Goal: Transaction & Acquisition: Purchase product/service

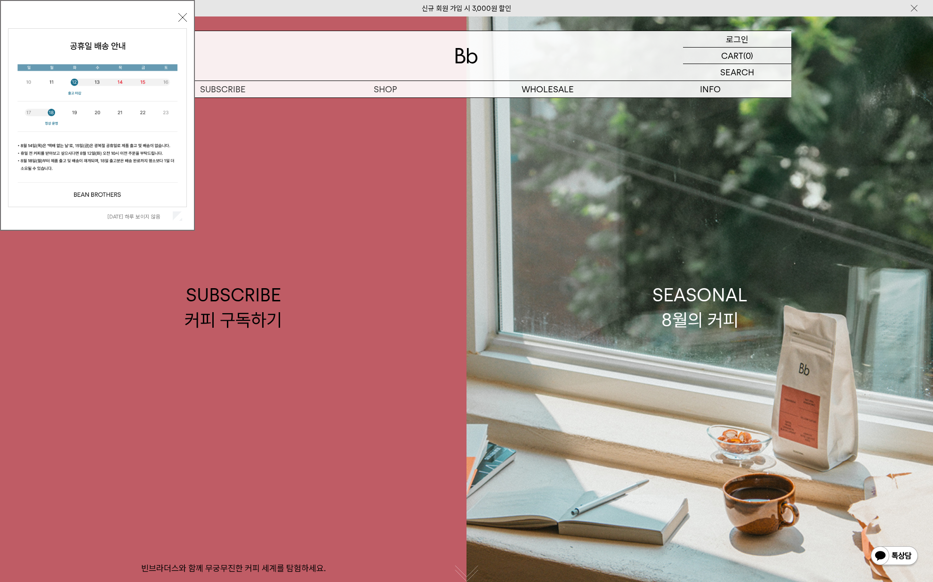
click at [740, 40] on p "로그인" at bounding box center [737, 39] width 23 height 16
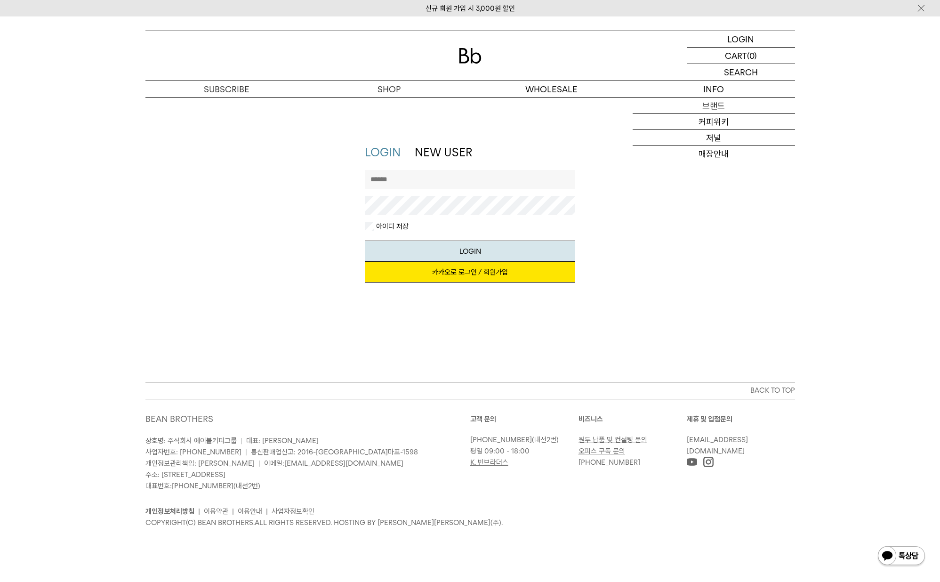
click at [464, 275] on link "카카오로 로그인 / 회원가입" at bounding box center [470, 272] width 210 height 21
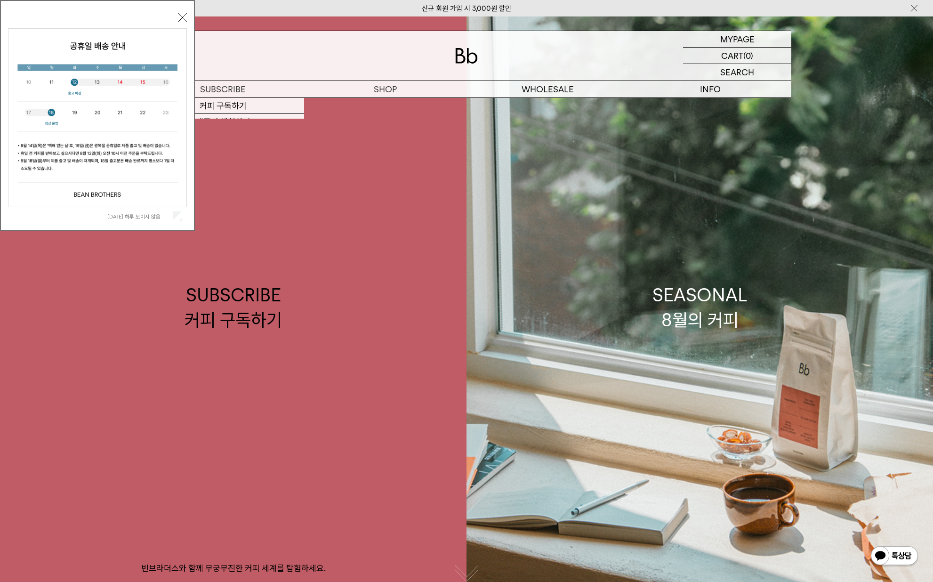
click at [148, 217] on label "오늘 하루 보이지 않음" at bounding box center [139, 216] width 64 height 7
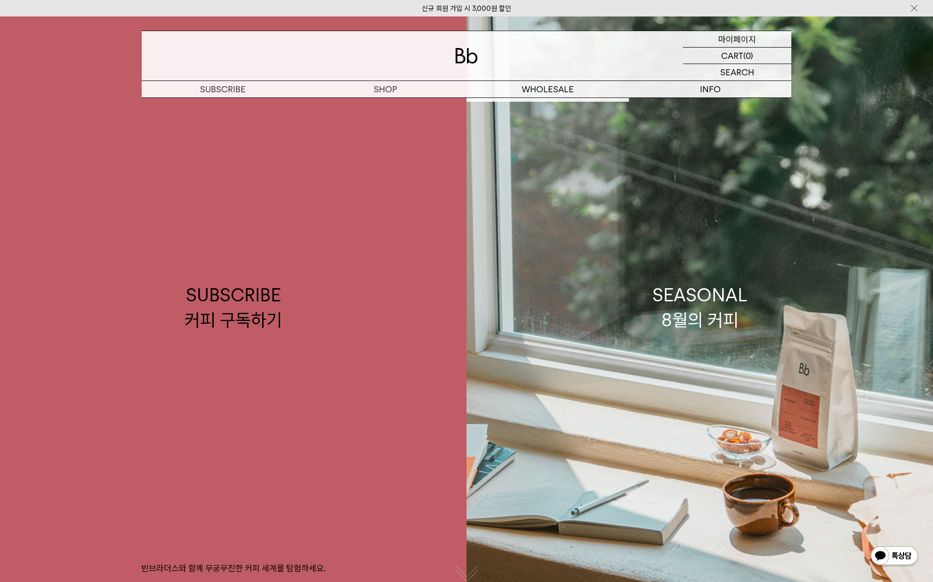
click at [752, 42] on p "마이페이지" at bounding box center [737, 39] width 38 height 16
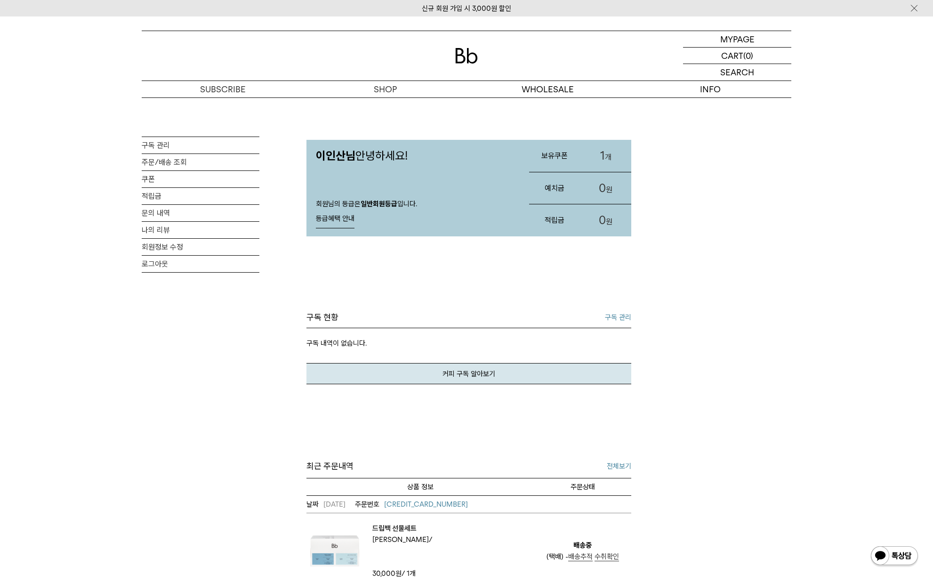
click at [604, 153] on link "1 개" at bounding box center [605, 156] width 51 height 32
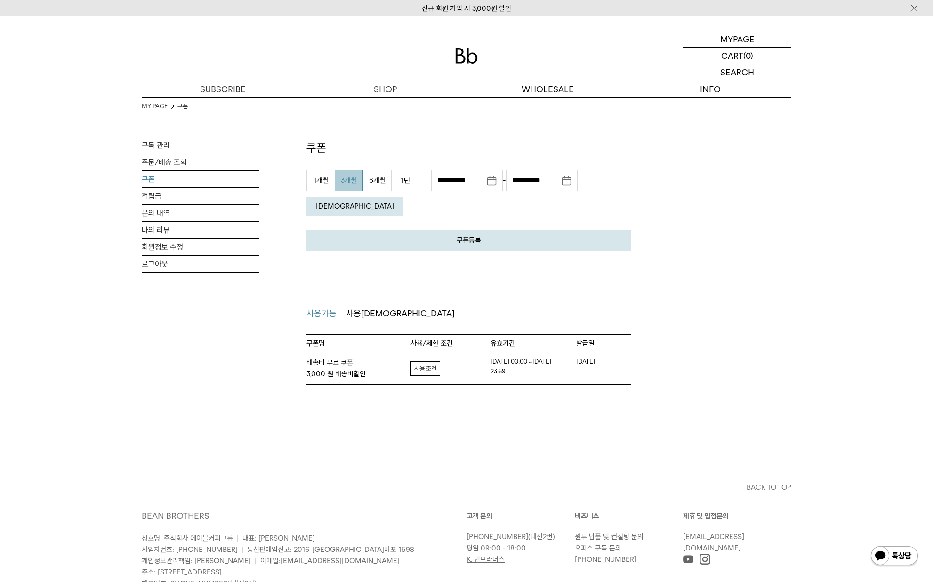
click at [425, 361] on link "자세히보기" at bounding box center [425, 368] width 30 height 15
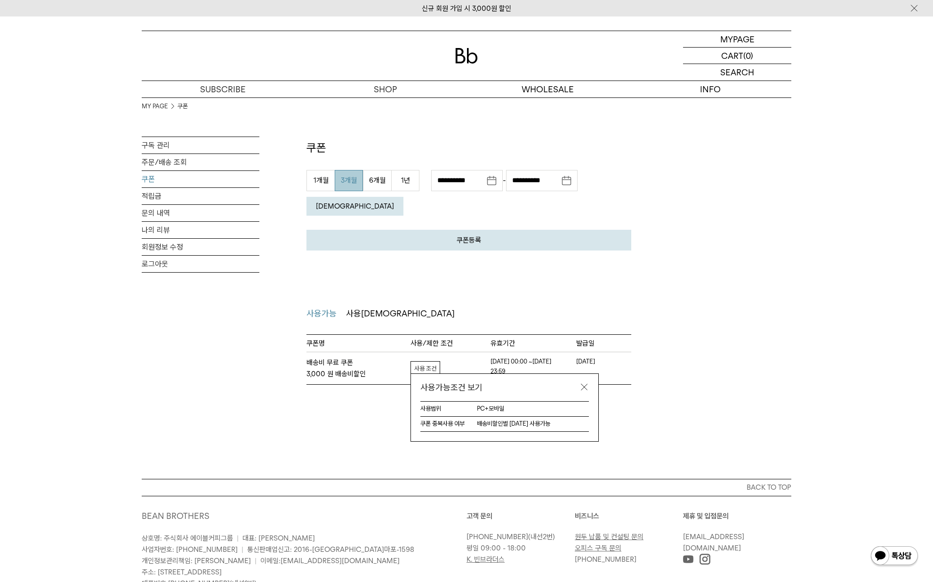
click at [686, 315] on div "MY PAGE 쿠폰 구독 관리 주문/배송 조회 쿠폰 적립금 문의 내역 나의 리뷰 회원정보 수정 로그아웃 쿠폰 쿠폰등록 발급 받으신 쿠폰 인증 …" at bounding box center [466, 240] width 649 height 287
click at [586, 382] on link at bounding box center [583, 386] width 9 height 9
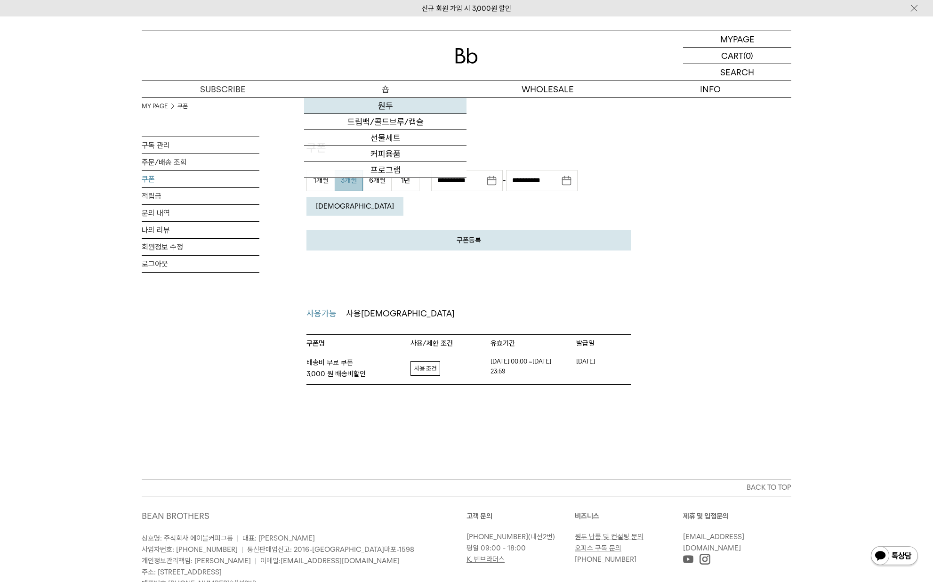
click at [382, 109] on link "원두" at bounding box center [385, 106] width 162 height 16
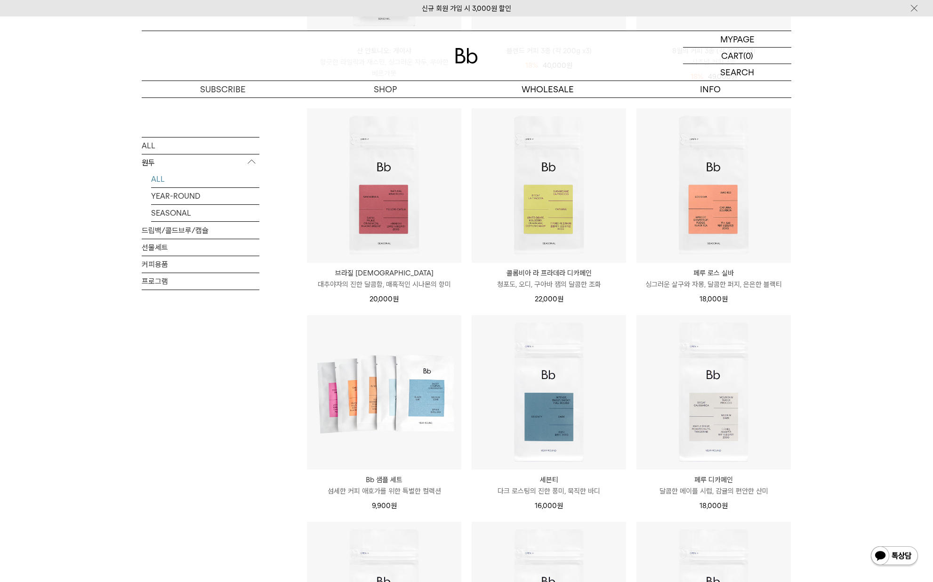
scroll to position [279, 0]
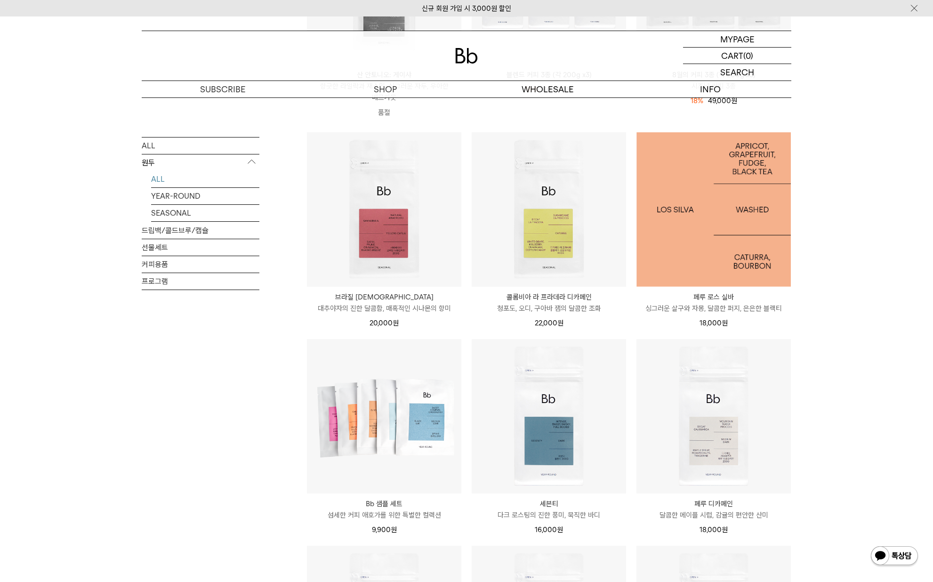
click at [684, 224] on img at bounding box center [713, 209] width 154 height 154
